Goal: Transaction & Acquisition: Purchase product/service

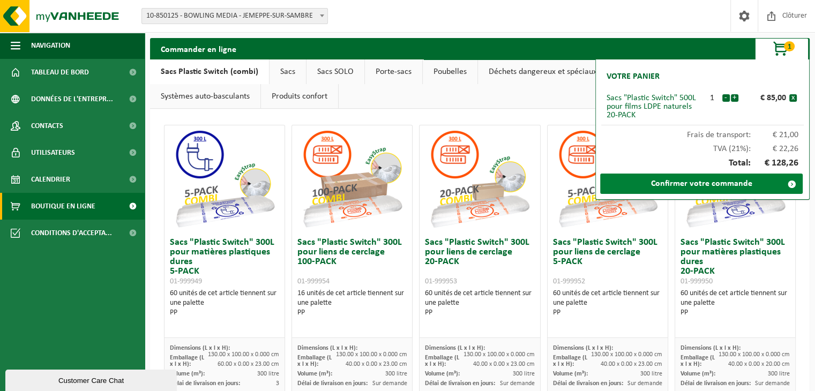
click at [760, 183] on link "Confirmer votre commande" at bounding box center [701, 184] width 203 height 20
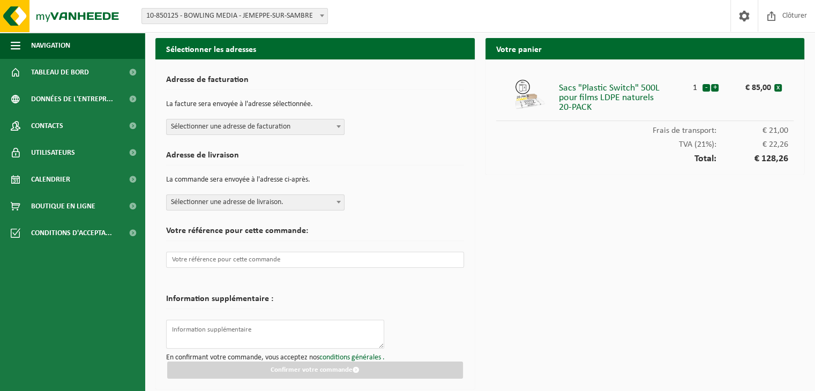
scroll to position [2, 0]
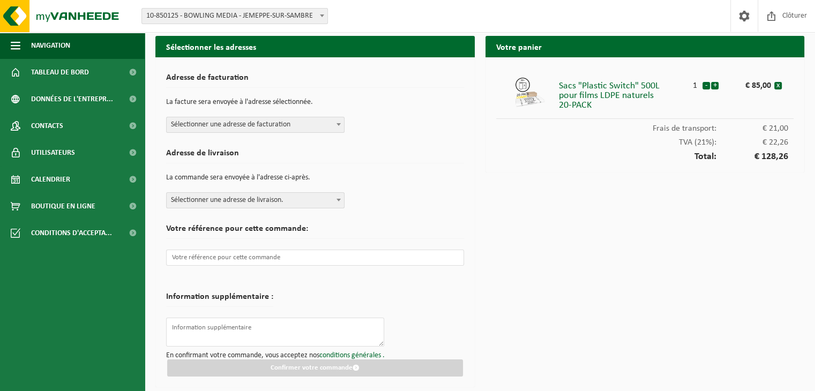
click at [296, 127] on span "Sélectionner une adresse de facturation" at bounding box center [255, 124] width 177 height 15
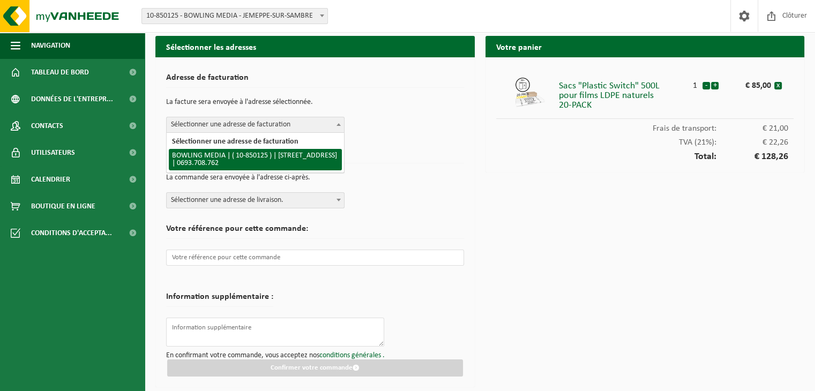
select select "97944"
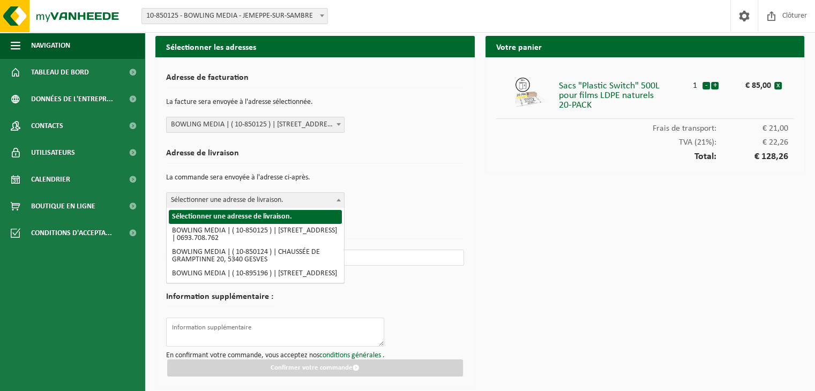
click at [302, 202] on span "Sélectionner une adresse de livraison." at bounding box center [255, 200] width 177 height 15
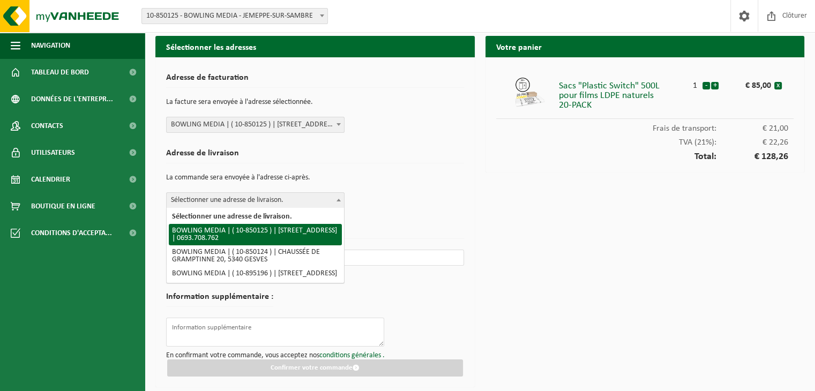
select select "97944"
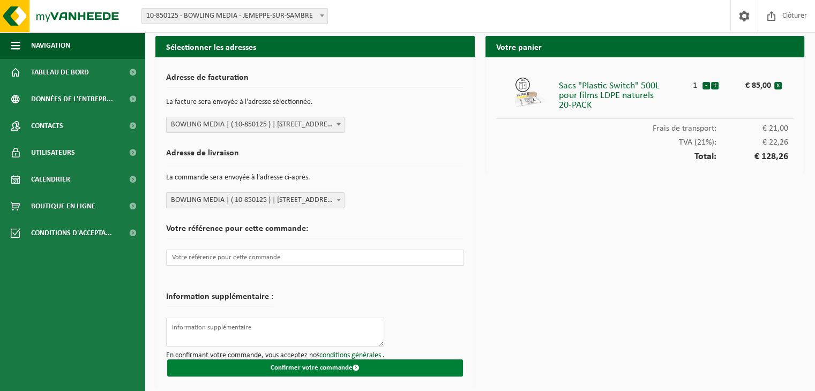
click at [410, 365] on button "Confirmer votre commande" at bounding box center [315, 368] width 296 height 17
